Goal: Task Accomplishment & Management: Use online tool/utility

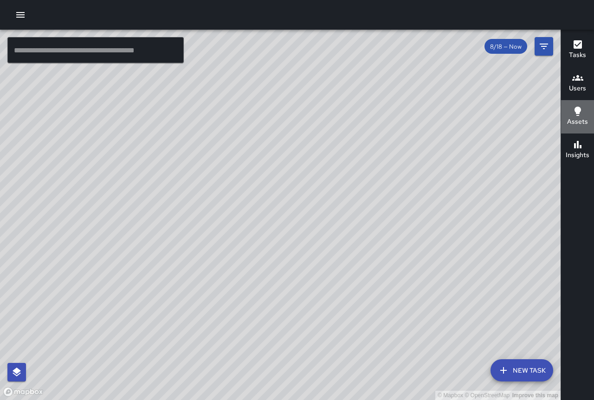
click at [586, 120] on h6 "Assets" at bounding box center [577, 122] width 21 height 10
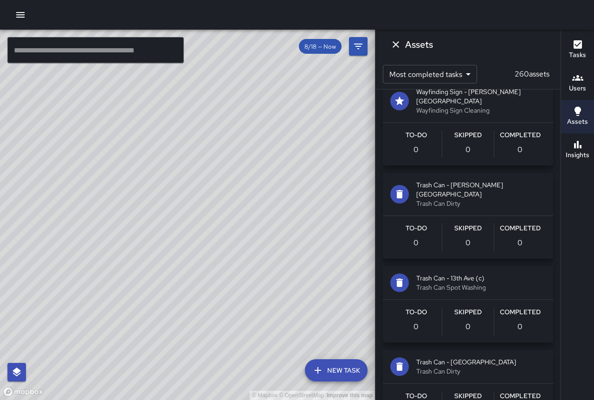
scroll to position [1994, 0]
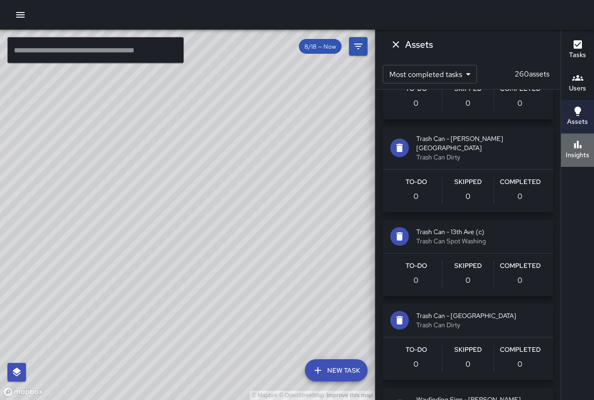
click at [578, 147] on icon "button" at bounding box center [577, 144] width 11 height 11
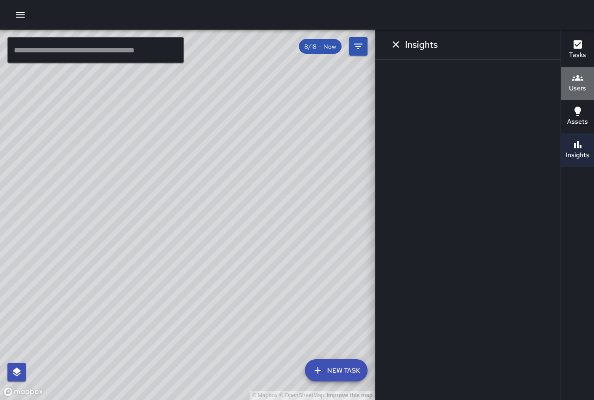
click at [577, 85] on h6 "Users" at bounding box center [576, 88] width 17 height 10
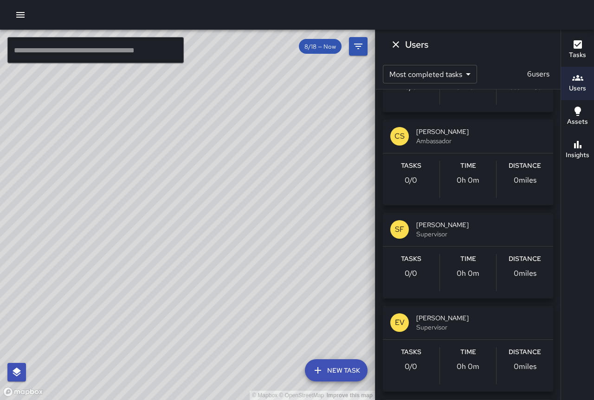
scroll to position [0, 0]
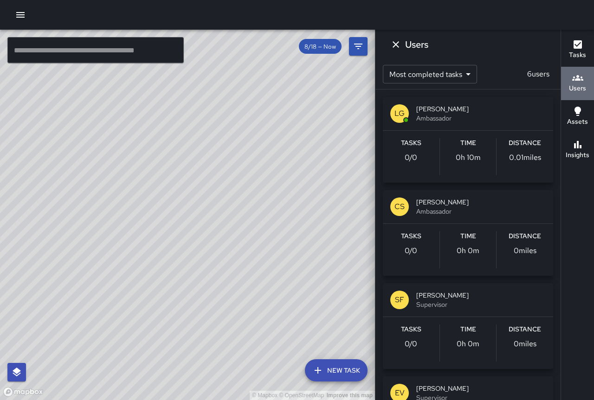
click at [575, 80] on icon "button" at bounding box center [577, 78] width 11 height 6
click at [578, 56] on h6 "Tasks" at bounding box center [576, 55] width 17 height 10
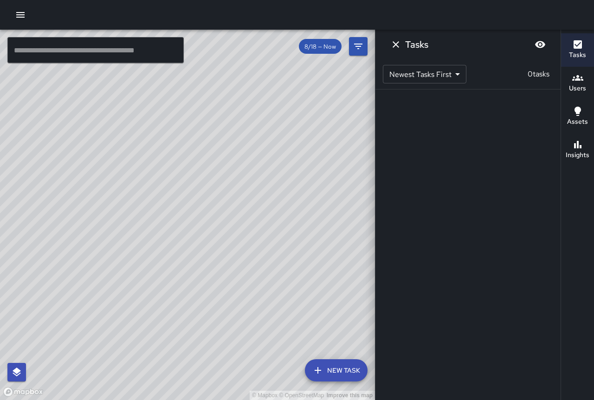
click at [452, 75] on body "© Mapbox © OpenStreetMap Improve this map ​ New Task 8/18 — Now Map Layers Task…" at bounding box center [297, 200] width 594 height 400
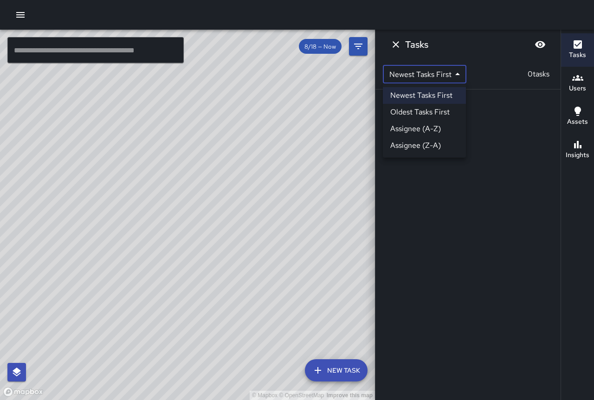
click at [440, 108] on li "Oldest Tasks First" at bounding box center [424, 112] width 83 height 17
type input "*"
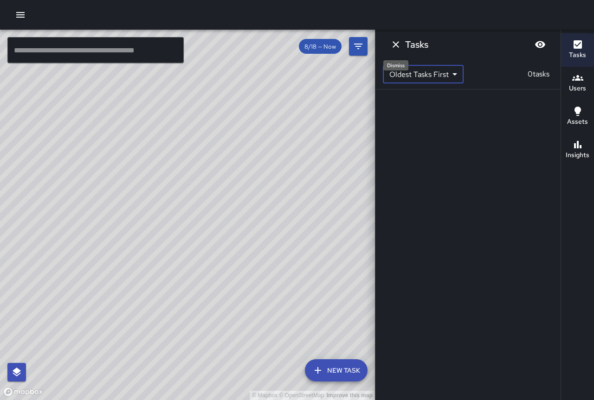
click at [392, 43] on icon "Dismiss" at bounding box center [395, 44] width 11 height 11
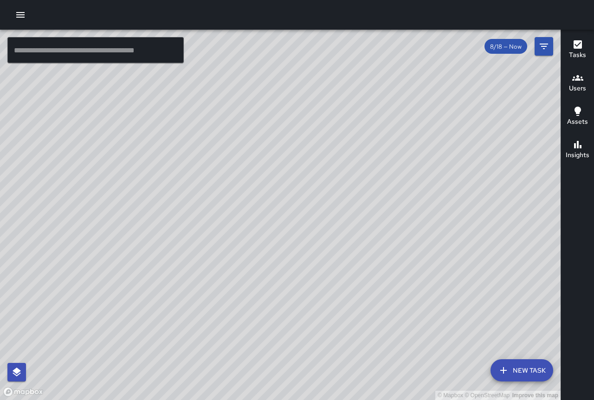
click at [513, 370] on button "New Task" at bounding box center [521, 370] width 63 height 22
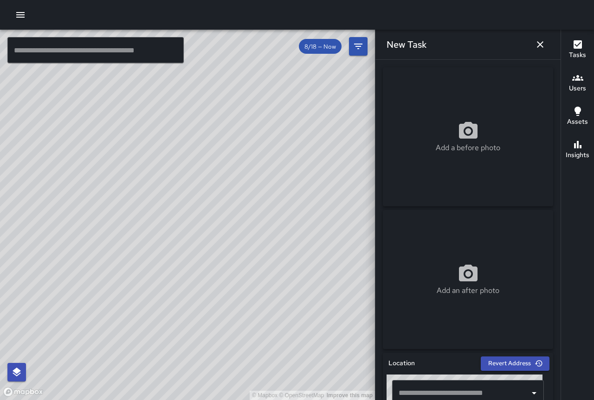
click at [439, 142] on p "Add a before photo" at bounding box center [467, 147] width 64 height 11
click at [568, 143] on div "Insights" at bounding box center [577, 149] width 24 height 21
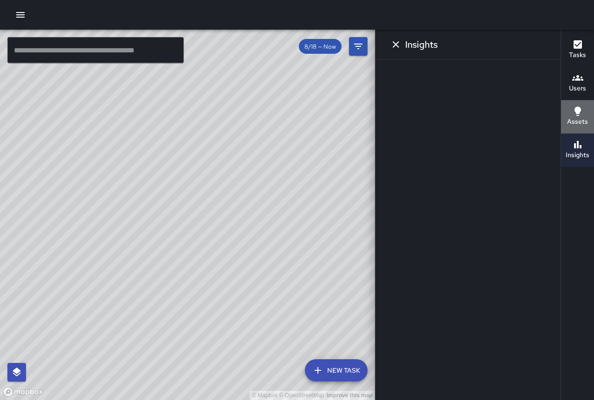
click at [573, 116] on icon "button" at bounding box center [577, 111] width 11 height 11
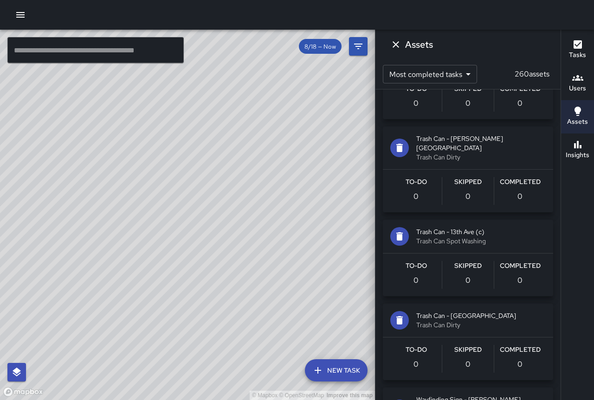
click at [580, 77] on icon "button" at bounding box center [577, 77] width 11 height 11
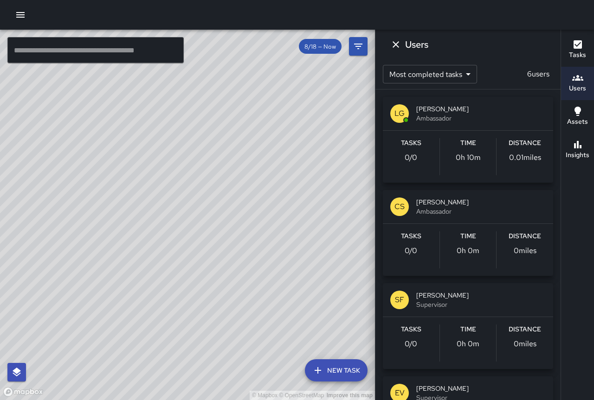
click at [581, 51] on h6 "Tasks" at bounding box center [576, 55] width 17 height 10
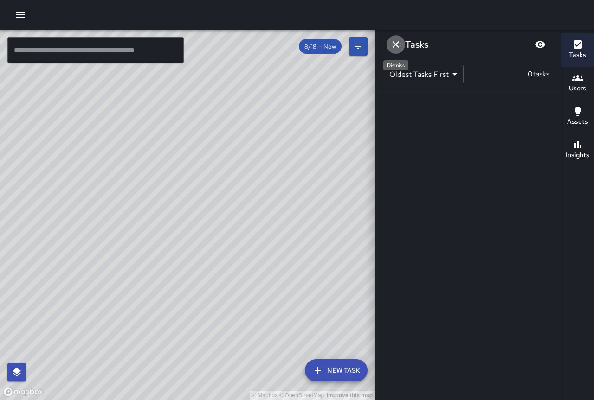
click at [394, 41] on icon "Dismiss" at bounding box center [395, 44] width 11 height 11
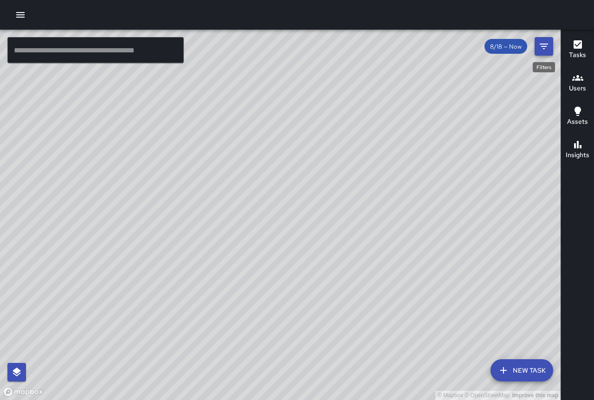
click at [538, 44] on icon "Filters" at bounding box center [543, 46] width 11 height 11
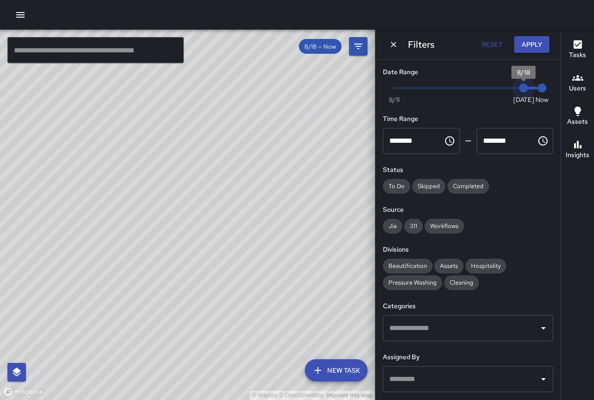
type input "*"
drag, startPoint x: 517, startPoint y: 89, endPoint x: 466, endPoint y: 87, distance: 51.5
click at [466, 87] on span "8/15" at bounding box center [467, 87] width 9 height 9
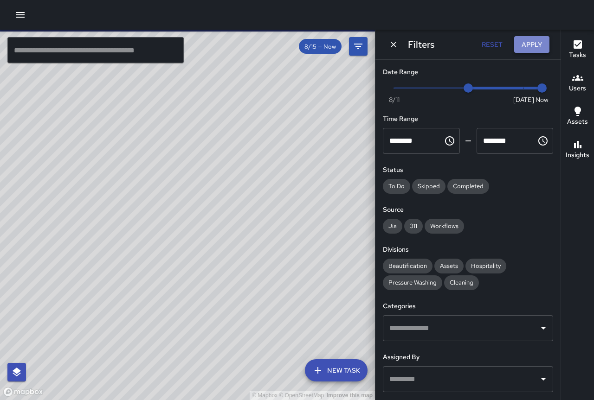
click at [523, 47] on button "Apply" at bounding box center [531, 44] width 35 height 17
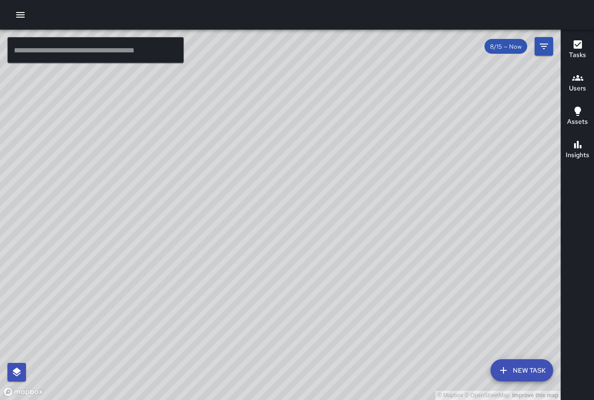
click at [287, 268] on div "© Mapbox © OpenStreetMap Improve this map EV [PERSON_NAME] [GEOGRAPHIC_DATA] Co…" at bounding box center [280, 215] width 560 height 370
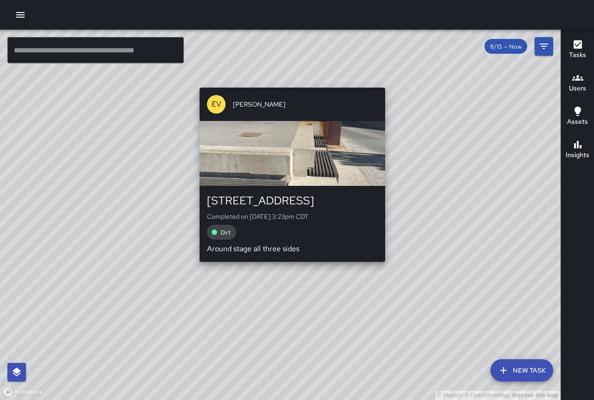
click at [287, 268] on div "© Mapbox © OpenStreetMap Improve this map EV [PERSON_NAME] [GEOGRAPHIC_DATA] Co…" at bounding box center [280, 215] width 560 height 370
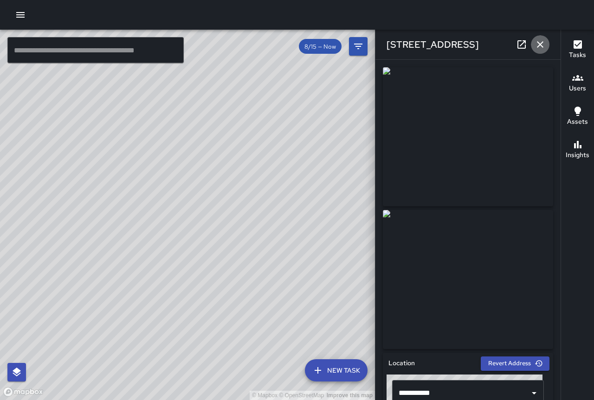
click at [536, 41] on icon "button" at bounding box center [539, 44] width 11 height 11
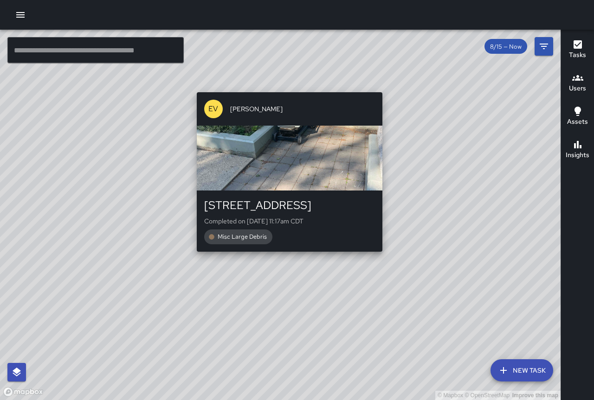
click at [285, 255] on div "© Mapbox © OpenStreetMap Improve this map EV [PERSON_NAME] [STREET_ADDRESS][PER…" at bounding box center [280, 215] width 560 height 370
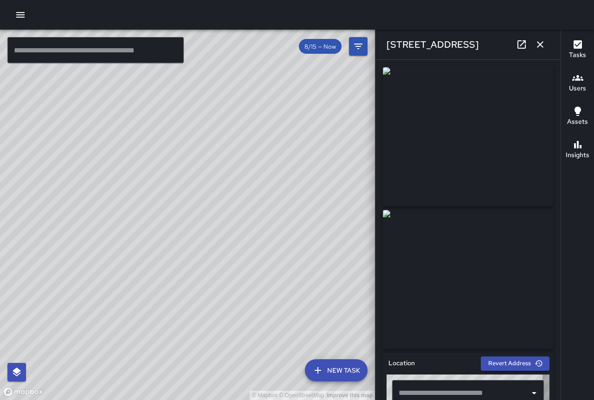
type input "**********"
click at [539, 39] on icon "button" at bounding box center [539, 44] width 11 height 11
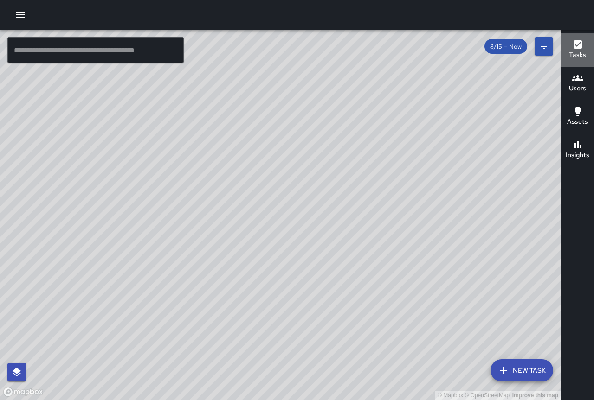
click at [574, 51] on h6 "Tasks" at bounding box center [576, 55] width 17 height 10
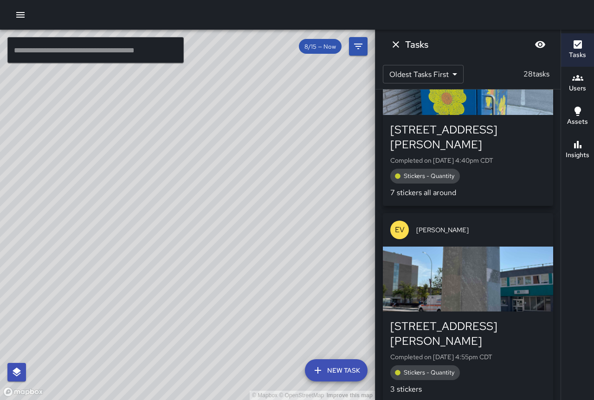
scroll to position [2701, 0]
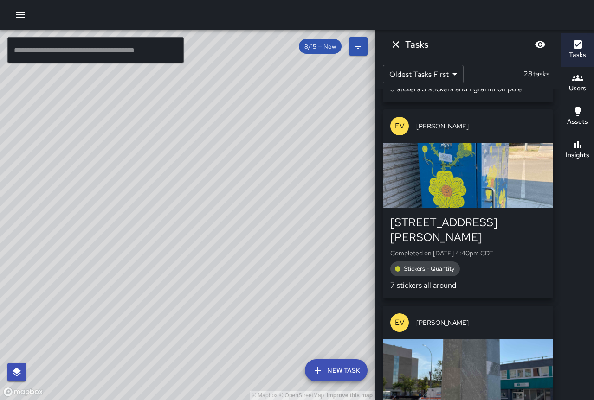
click at [478, 262] on div "Stickers - Quantity" at bounding box center [467, 269] width 155 height 15
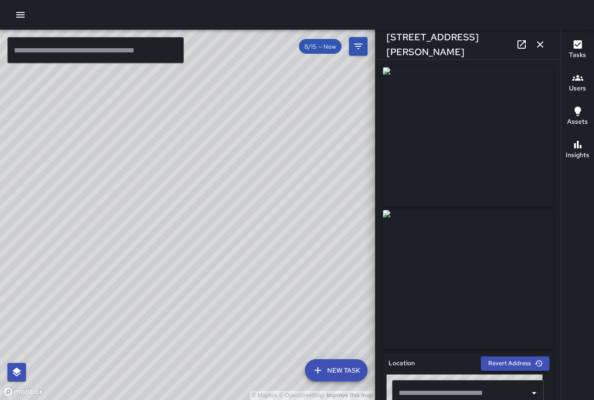
type input "**********"
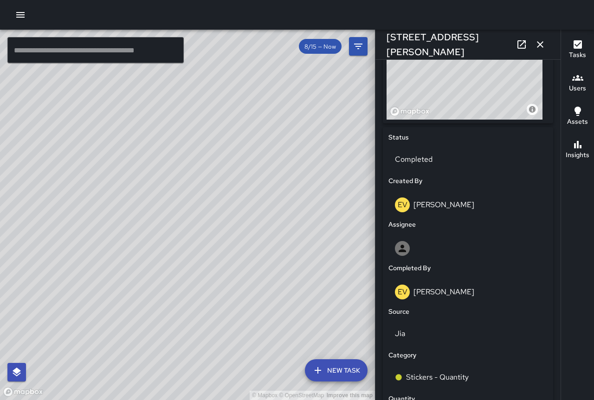
scroll to position [602, 0]
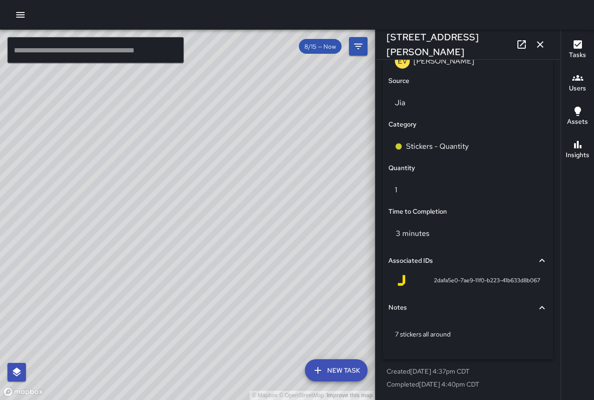
click at [264, 203] on div "© Mapbox © OpenStreetMap Improve this map EV [PERSON_NAME] [STREET_ADDRESS][PER…" at bounding box center [187, 215] width 375 height 370
click at [187, 162] on div "© Mapbox © OpenStreetMap Improve this map EV [PERSON_NAME] [STREET_ADDRESS][PER…" at bounding box center [187, 215] width 375 height 370
click at [242, 158] on div "© Mapbox © OpenStreetMap Improve this map EV [PERSON_NAME] [STREET_ADDRESS][PER…" at bounding box center [187, 215] width 375 height 370
